Goal: Navigation & Orientation: Find specific page/section

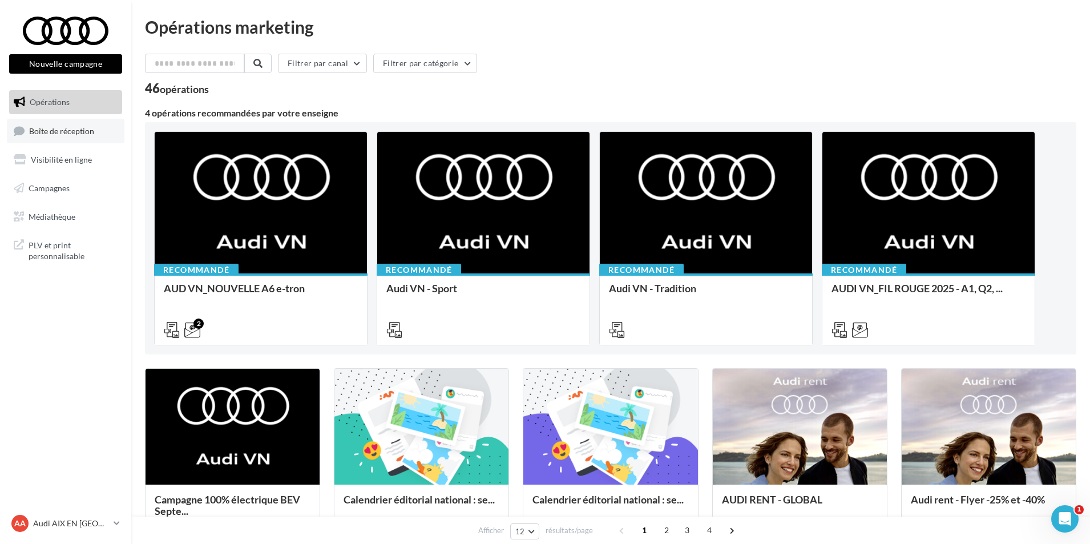
drag, startPoint x: 59, startPoint y: 132, endPoint x: 61, endPoint y: 165, distance: 32.6
click at [59, 132] on span "Boîte de réception" at bounding box center [61, 131] width 65 height 10
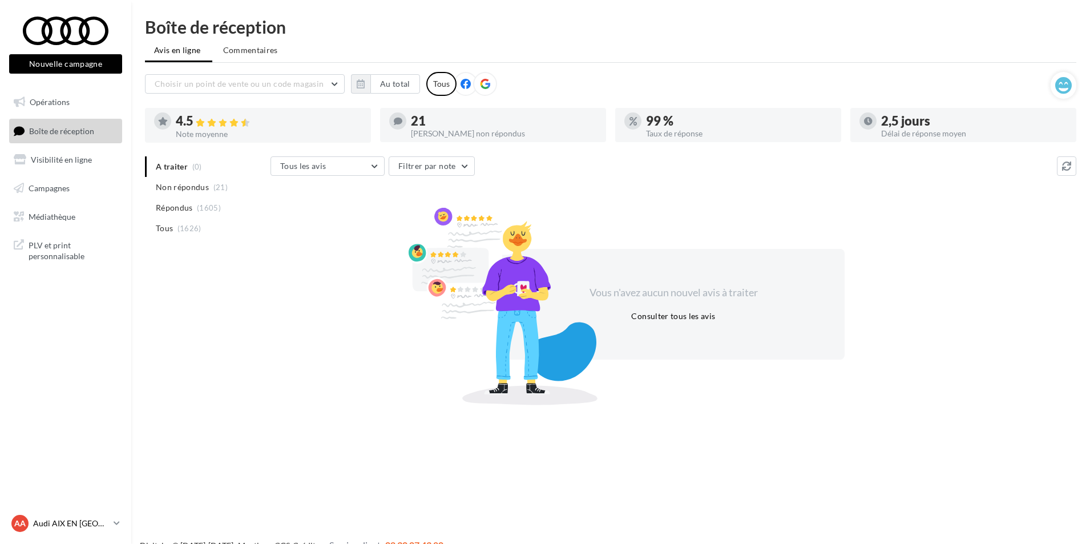
click at [83, 527] on p "Audi AIX EN [GEOGRAPHIC_DATA]" at bounding box center [71, 523] width 76 height 11
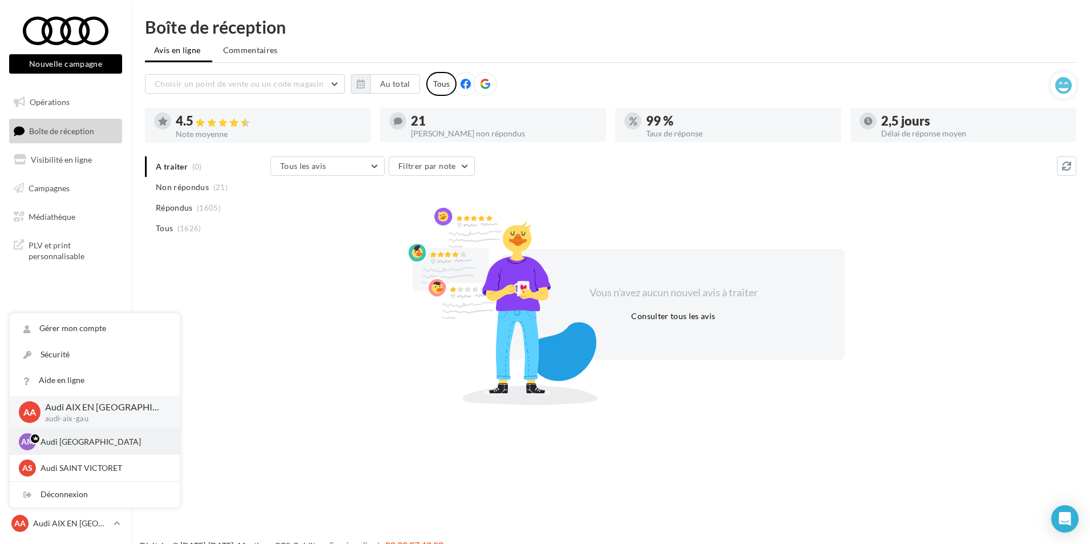
click at [70, 446] on p "Audi [GEOGRAPHIC_DATA]" at bounding box center [104, 441] width 126 height 11
click at [70, 469] on p "Audi SAINT VICTORET" at bounding box center [104, 467] width 126 height 11
